Goal: Information Seeking & Learning: Learn about a topic

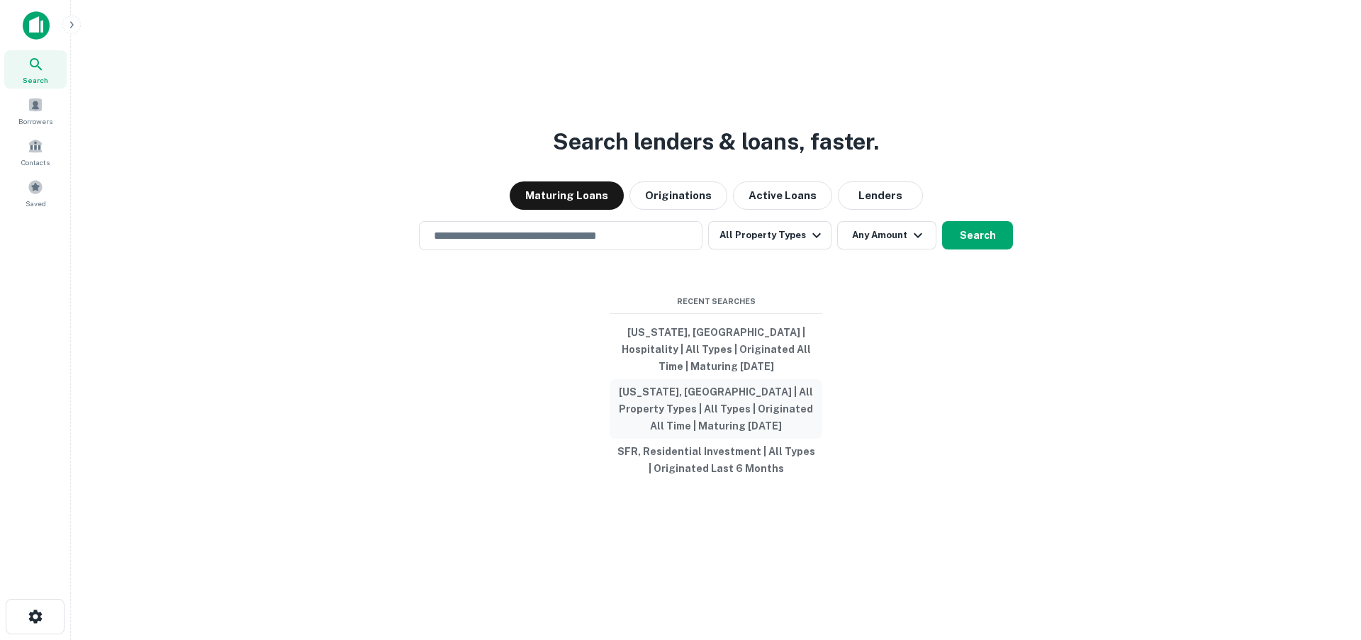
click at [681, 393] on button "[US_STATE], [GEOGRAPHIC_DATA] | All Property Types | All Types | Originated All…" at bounding box center [716, 409] width 213 height 60
type input "**********"
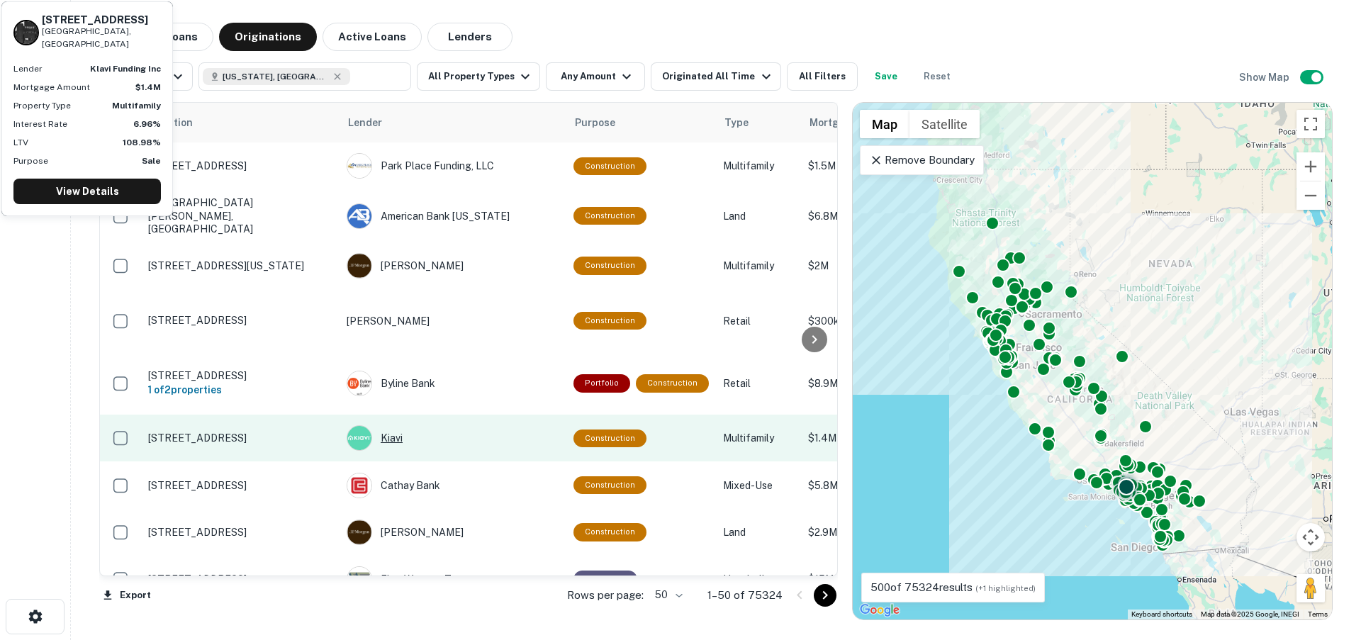
click at [471, 425] on div "Kiavi" at bounding box center [453, 438] width 213 height 26
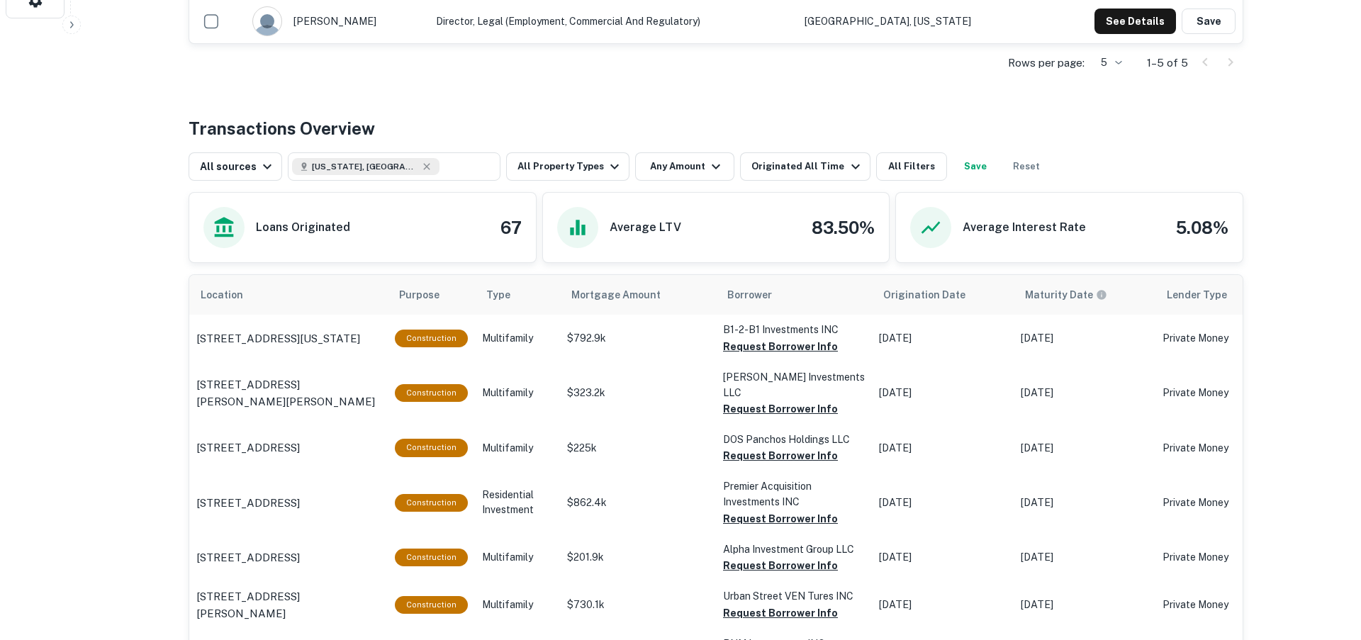
scroll to position [617, 0]
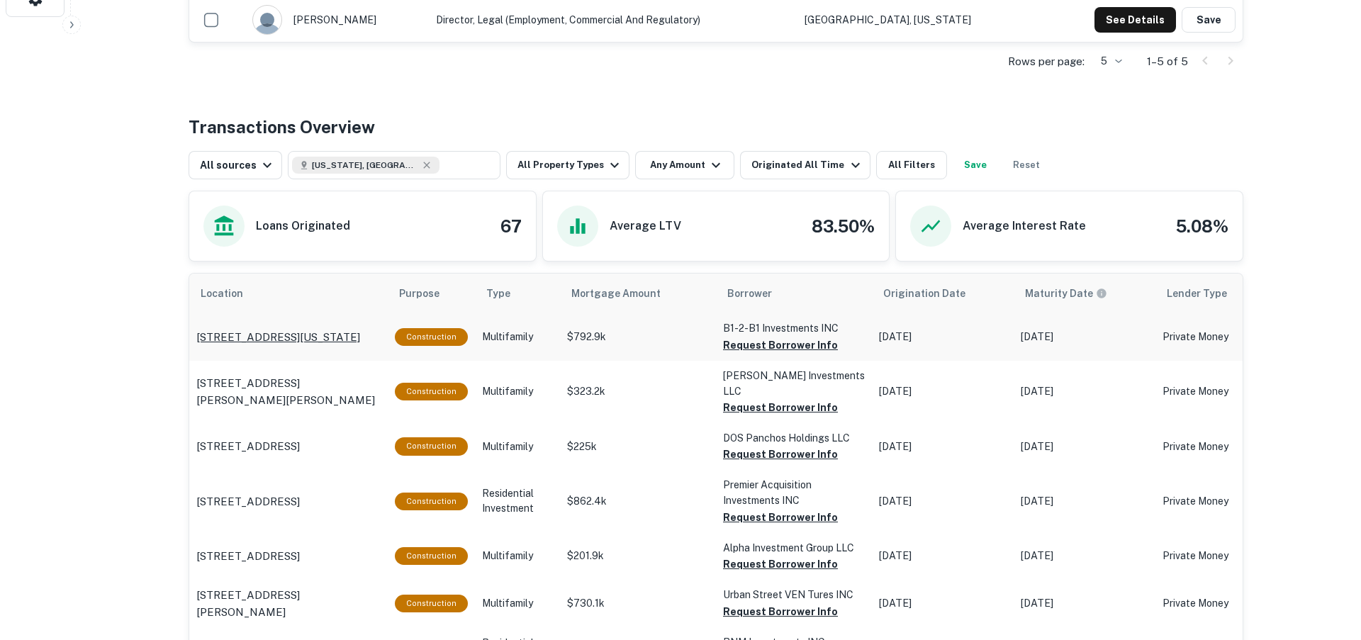
click at [317, 339] on p "[STREET_ADDRESS][US_STATE]" at bounding box center [278, 337] width 164 height 17
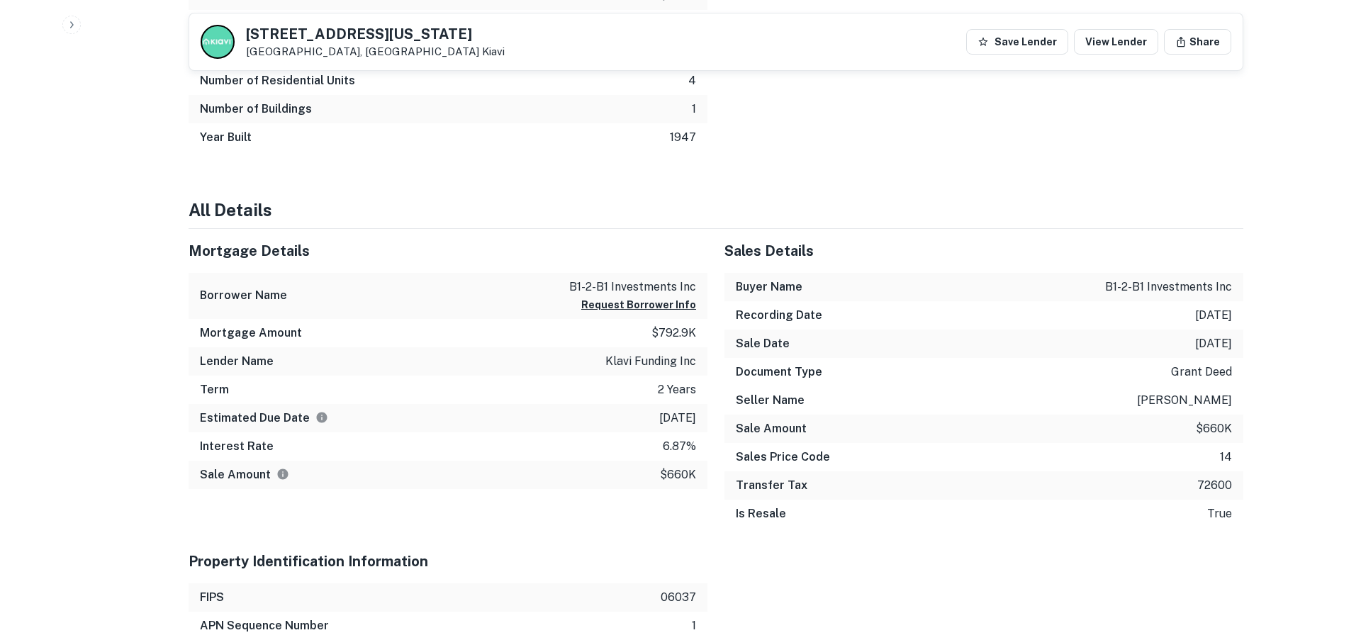
scroll to position [771, 0]
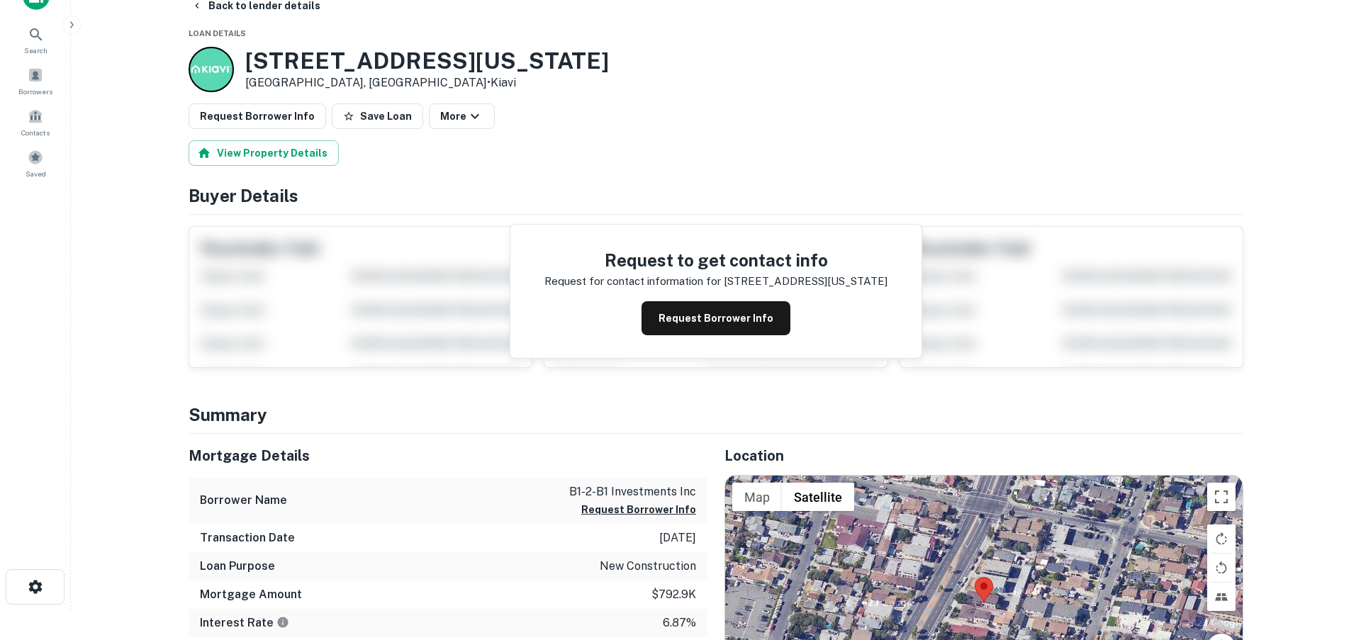
scroll to position [0, 0]
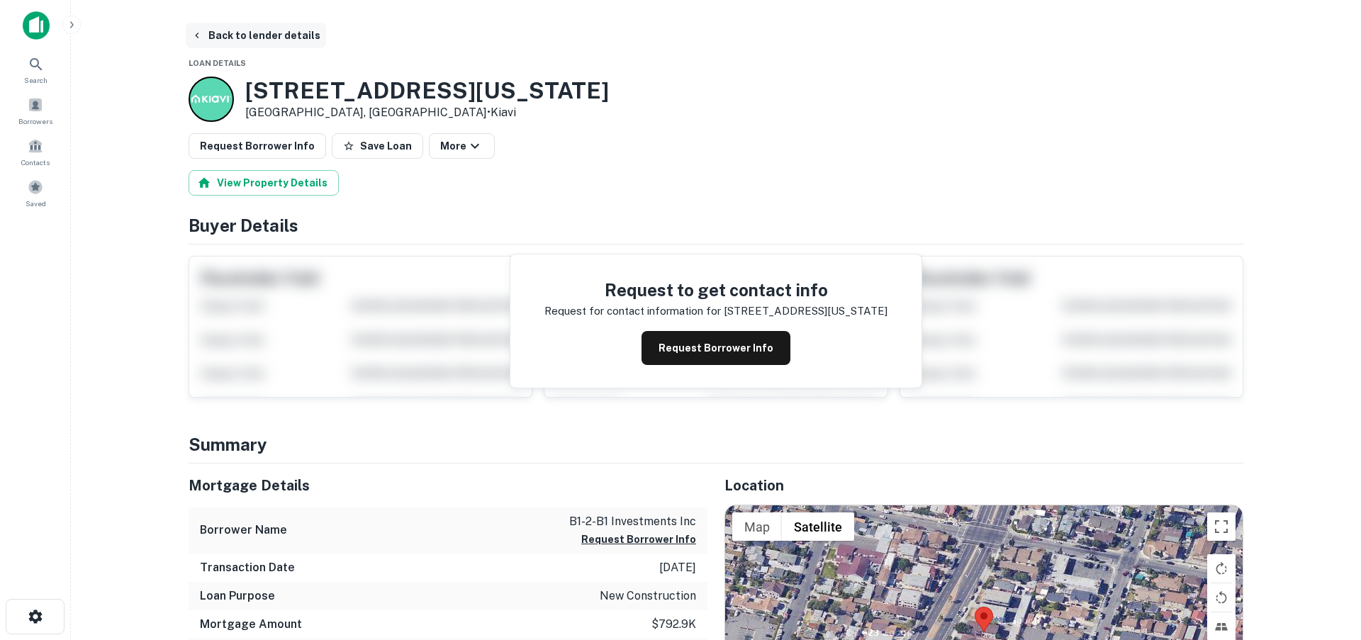
click at [274, 38] on button "Back to lender details" at bounding box center [256, 36] width 140 height 26
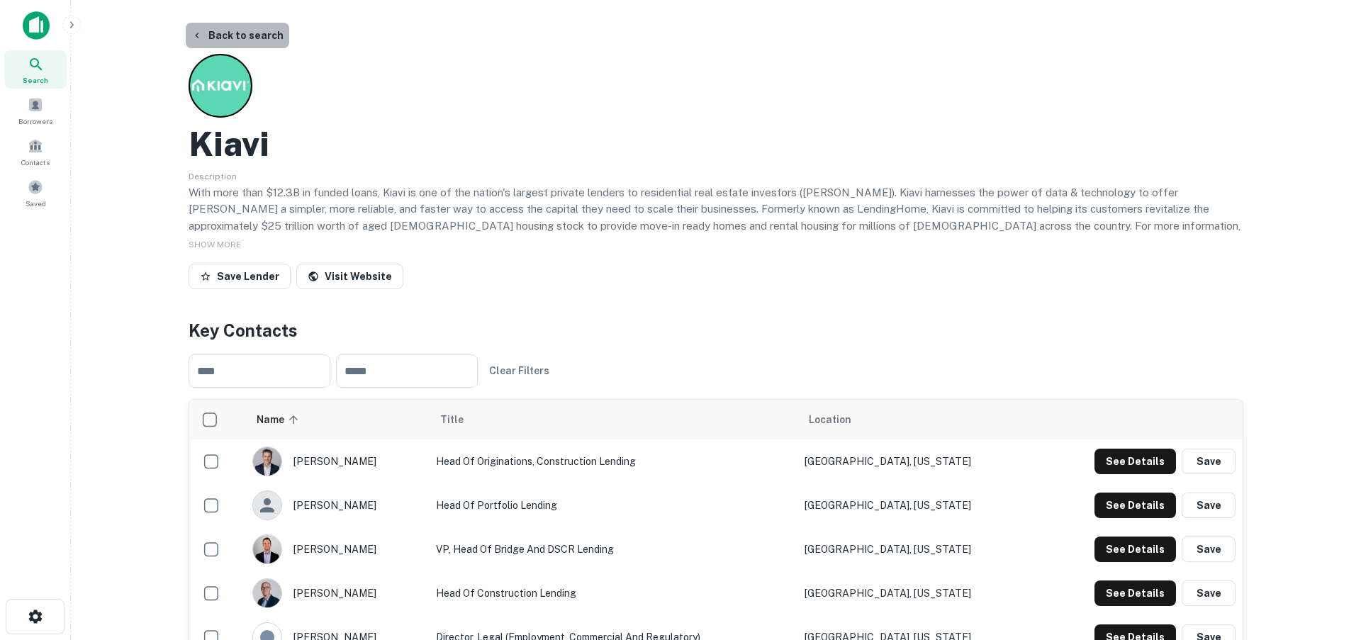
click at [243, 32] on button "Back to search" at bounding box center [238, 36] width 104 height 26
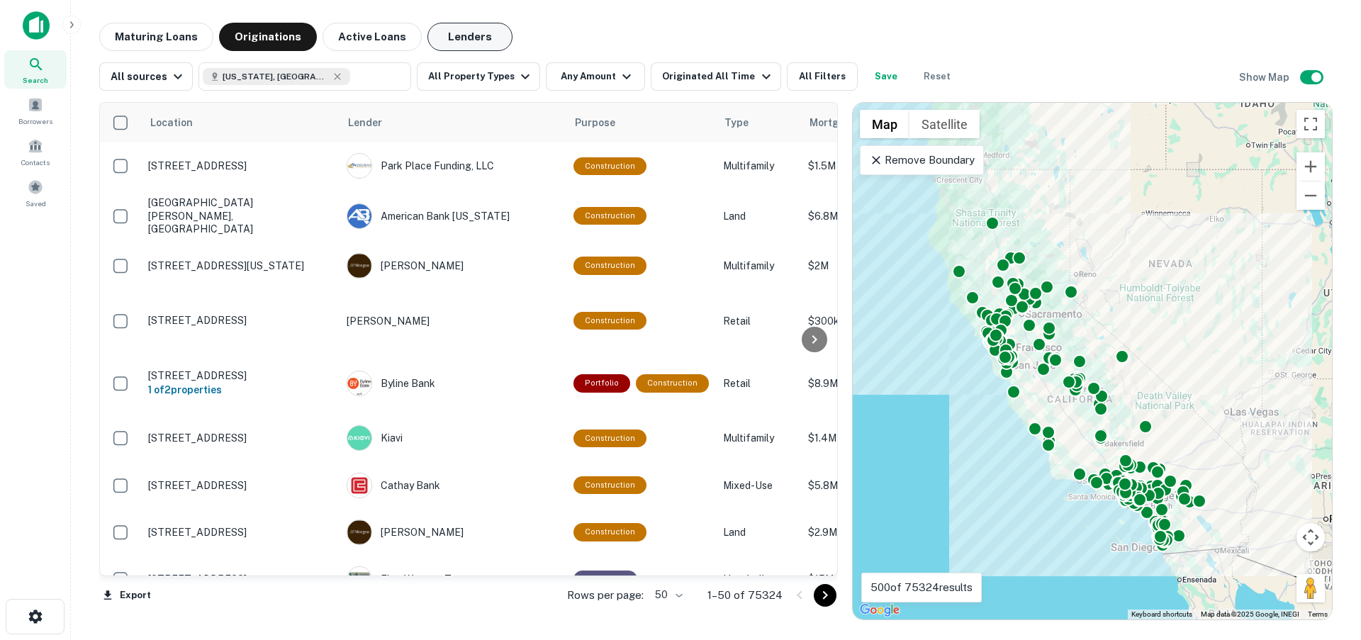
click at [461, 40] on button "Lenders" at bounding box center [469, 37] width 85 height 28
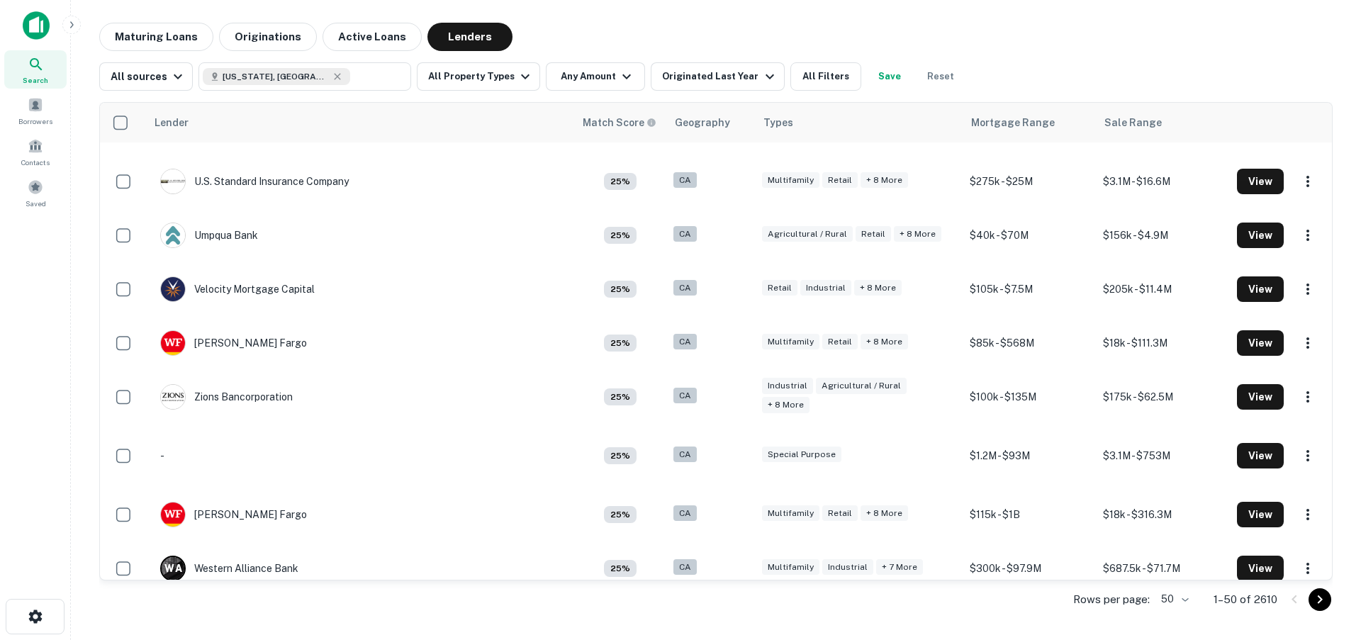
scroll to position [2266, 0]
